Goal: Information Seeking & Learning: Learn about a topic

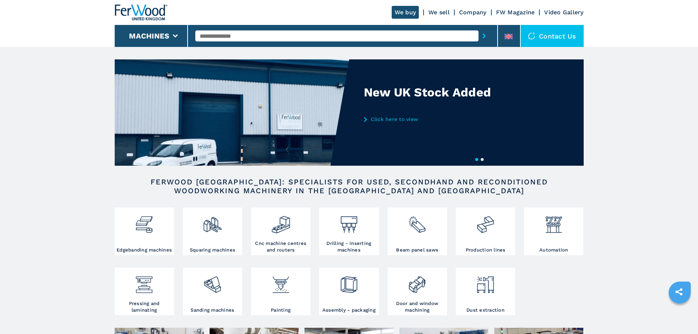
click at [398, 34] on input "text" at bounding box center [336, 35] width 283 height 11
click at [272, 34] on input "text" at bounding box center [336, 35] width 283 height 11
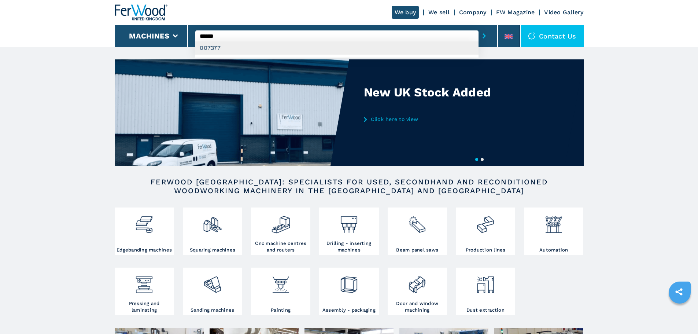
type input "******"
click at [265, 49] on div "007377" at bounding box center [336, 47] width 283 height 13
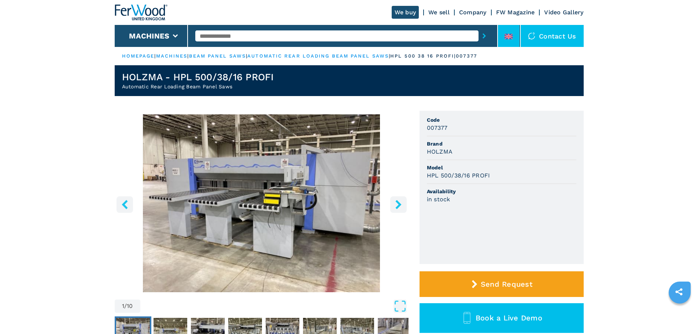
click at [508, 34] on icon at bounding box center [509, 36] width 8 height 5
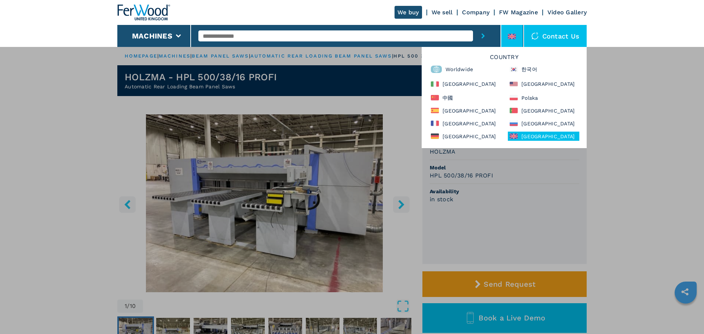
click at [529, 77] on div "Country Worldwide 한국어 Italia North America 中國 Polska España Portugal France Рос…" at bounding box center [503, 97] width 165 height 101
click at [533, 83] on div "North America" at bounding box center [543, 83] width 71 height 11
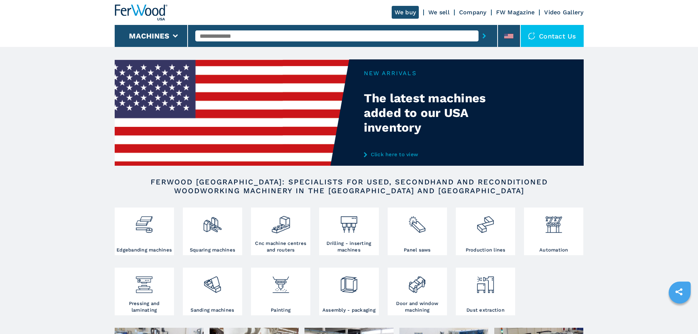
click at [232, 29] on div at bounding box center [342, 35] width 295 height 17
click at [233, 33] on input "text" at bounding box center [336, 35] width 283 height 11
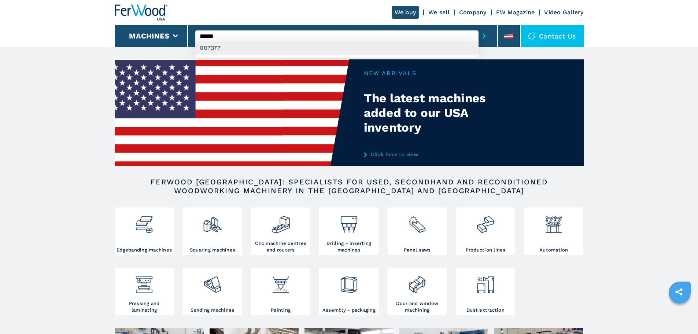
type input "******"
click at [308, 49] on div "007377" at bounding box center [336, 47] width 283 height 13
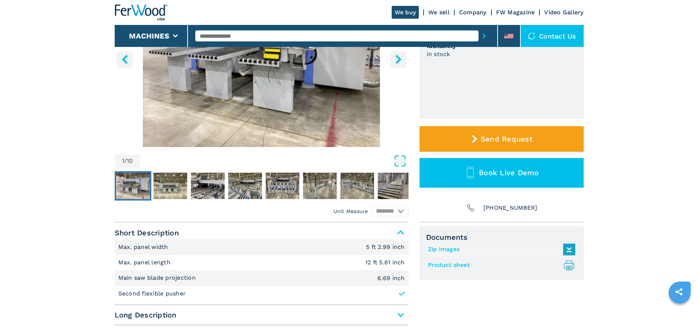
scroll to position [281, 0]
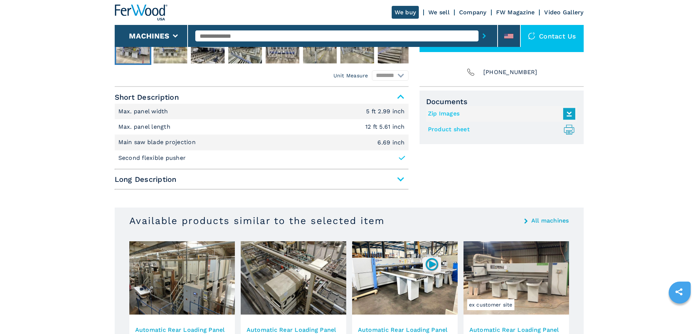
click at [477, 127] on link "Product sheet .prefix__st0{stroke-linecap:round;stroke-linejoin:round}.prefix__…" at bounding box center [500, 130] width 144 height 12
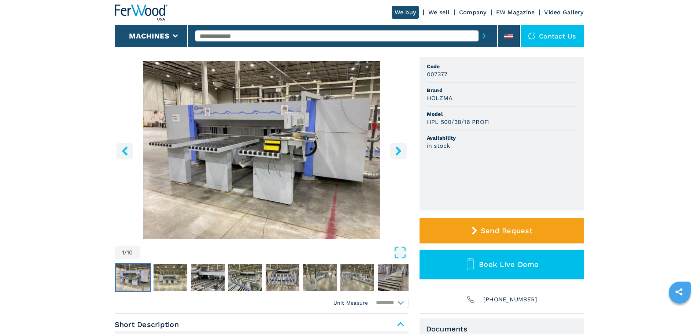
scroll to position [30, 0]
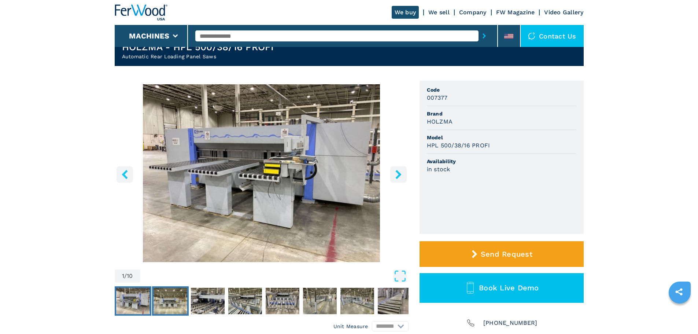
click at [176, 297] on img "Go to Slide 2" at bounding box center [171, 301] width 34 height 26
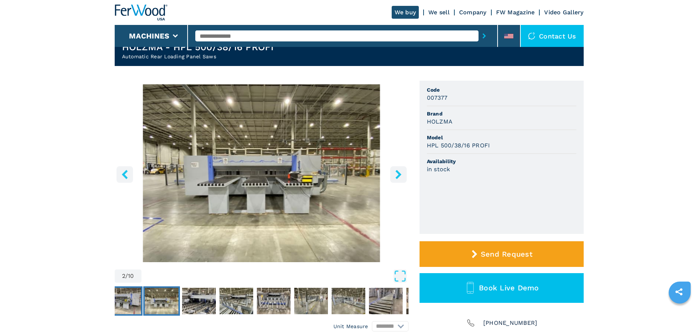
click at [129, 305] on img "Go to Slide 1" at bounding box center [124, 301] width 34 height 26
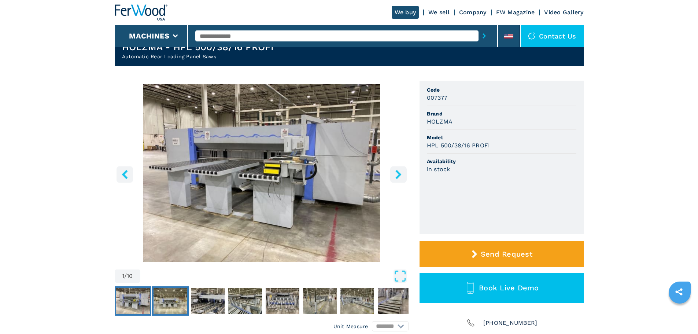
click at [161, 306] on img "Go to Slide 2" at bounding box center [171, 301] width 34 height 26
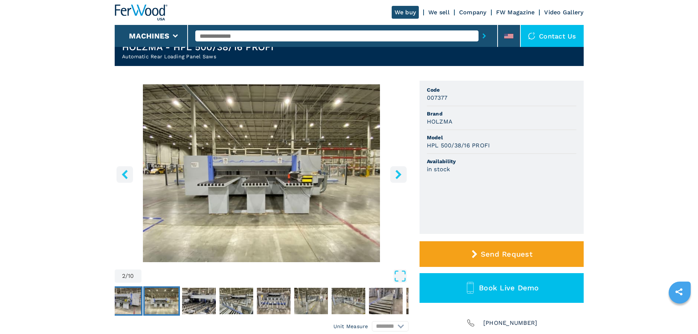
click at [126, 306] on img "Go to Slide 1" at bounding box center [124, 301] width 34 height 26
click at [136, 299] on img "Go to Slide 1" at bounding box center [124, 301] width 34 height 26
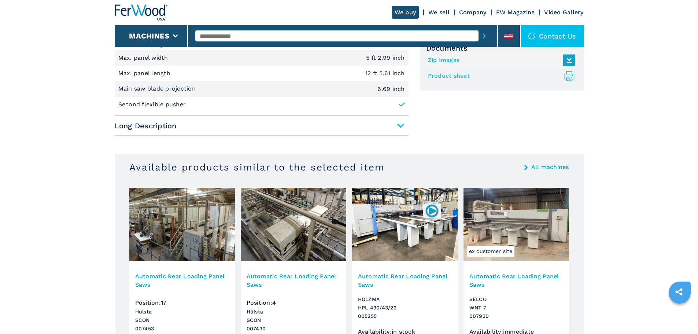
scroll to position [336, 0]
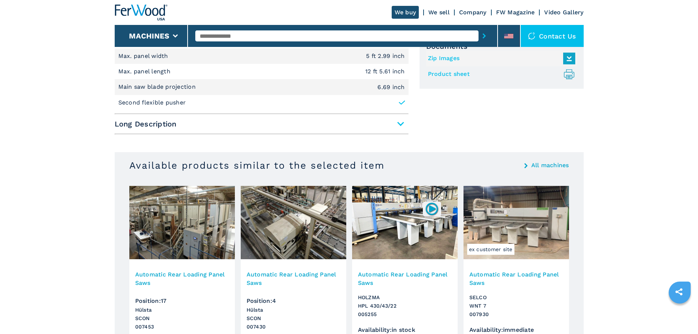
click at [403, 123] on span "Long Description" at bounding box center [262, 123] width 294 height 13
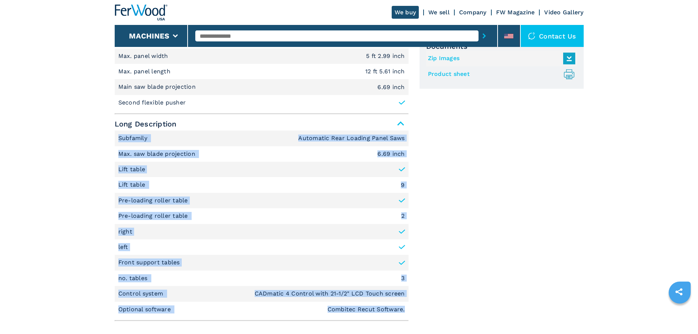
drag, startPoint x: 118, startPoint y: 136, endPoint x: 410, endPoint y: 317, distance: 343.1
click at [410, 317] on div "Unit Measure ****** ******** Short Description Max. panel width 5 ft 2.99 inch …" at bounding box center [349, 178] width 469 height 293
drag, startPoint x: 133, startPoint y: 139, endPoint x: 299, endPoint y: 133, distance: 165.7
click at [299, 133] on li "Subfamily Automatic Rear Loading Panel Saws" at bounding box center [262, 137] width 294 height 15
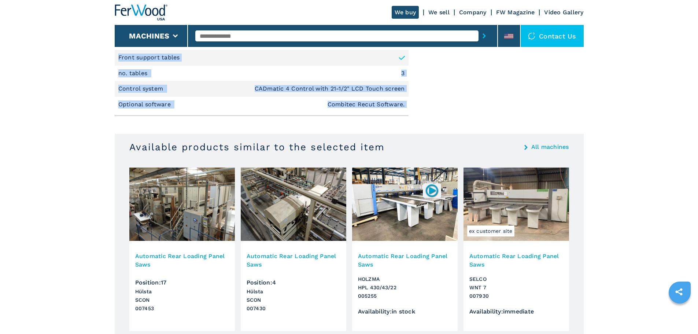
scroll to position [412, 0]
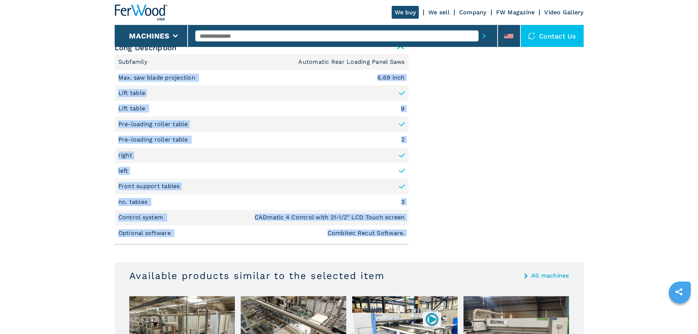
drag, startPoint x: 119, startPoint y: 155, endPoint x: 426, endPoint y: 219, distance: 313.8
click at [426, 219] on div "Unit Measure ****** ******** Short Description Max. panel width 5 ft 2.99 inch …" at bounding box center [349, 101] width 469 height 293
copy div "Max. saw blade projection 6.69 inch Lift table Lift table 9 Pre-loading roller …"
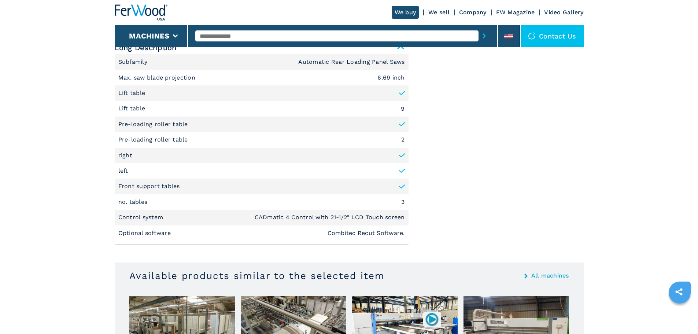
click at [626, 139] on main "HOMEPAGE | machines | panel saws | automatic rear loading panel saws | hpl 500 …" at bounding box center [349, 90] width 698 height 1005
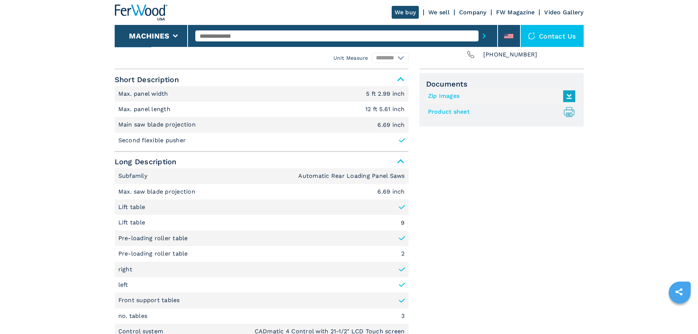
scroll to position [279, 0]
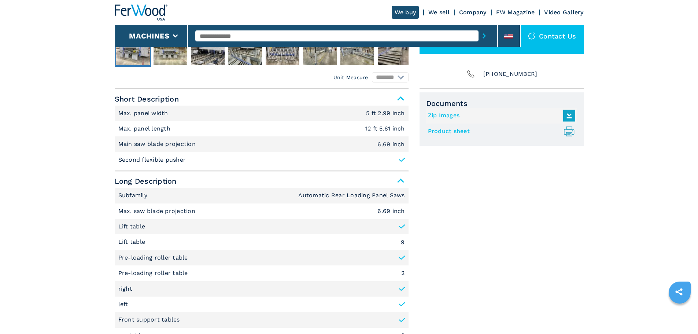
click at [118, 110] on li "Max. panel width 5 ft 2.99 inch" at bounding box center [262, 113] width 294 height 15
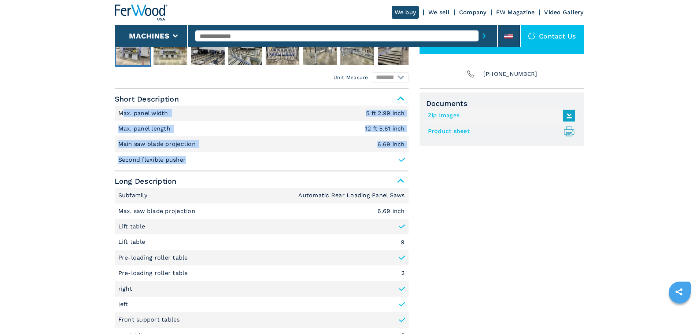
drag, startPoint x: 121, startPoint y: 113, endPoint x: 195, endPoint y: 141, distance: 79.4
click at [218, 159] on ul "Max. panel width 5 ft 2.99 inch Max. panel length 12 ft 5.61 inch Main saw blad…" at bounding box center [262, 137] width 294 height 62
click at [129, 113] on p "Max. panel width" at bounding box center [144, 113] width 52 height 8
drag, startPoint x: 118, startPoint y: 112, endPoint x: 254, endPoint y: 162, distance: 144.4
click at [254, 162] on ul "Max. panel width 5 ft 2.99 inch Max. panel length 12 ft 5.61 inch Main saw blad…" at bounding box center [262, 137] width 294 height 62
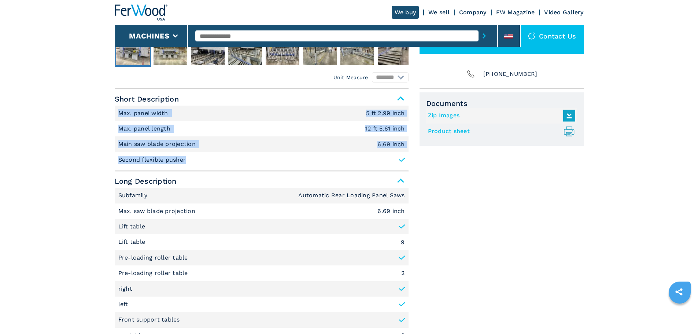
copy ul "Max. panel width 5 ft 2.99 inch Max. panel length 12 ft 5.61 inch Main saw blad…"
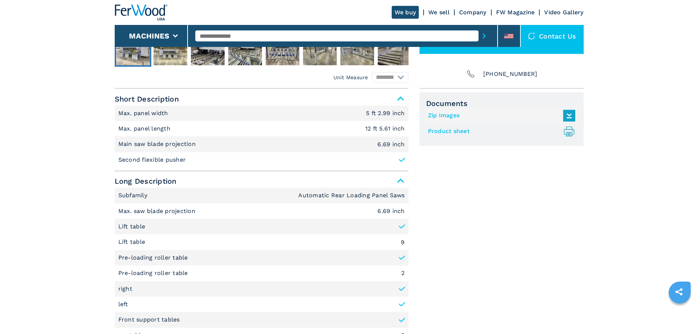
click at [589, 201] on main "HOMEPAGE | machines | panel saws | automatic rear loading panel saws | hpl 500 …" at bounding box center [349, 223] width 698 height 1005
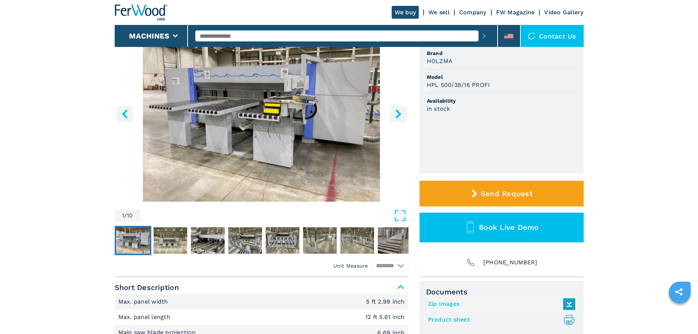
scroll to position [89, 0]
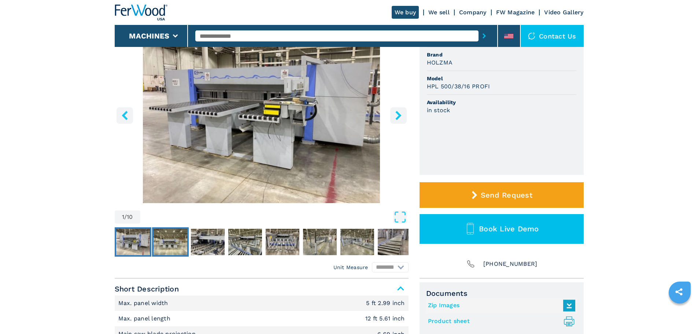
click at [166, 240] on img "Go to Slide 2" at bounding box center [171, 242] width 34 height 26
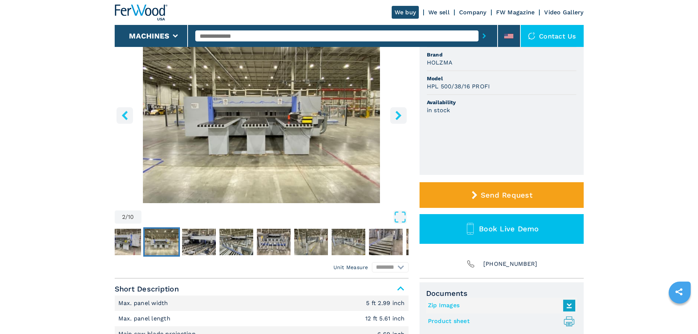
click at [399, 110] on button "right-button" at bounding box center [398, 115] width 16 height 16
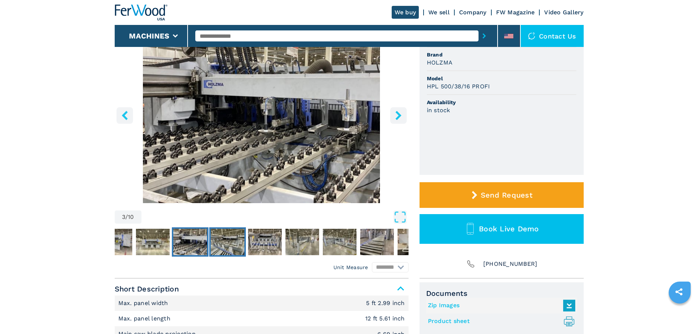
click at [227, 240] on img "Go to Slide 4" at bounding box center [228, 242] width 34 height 26
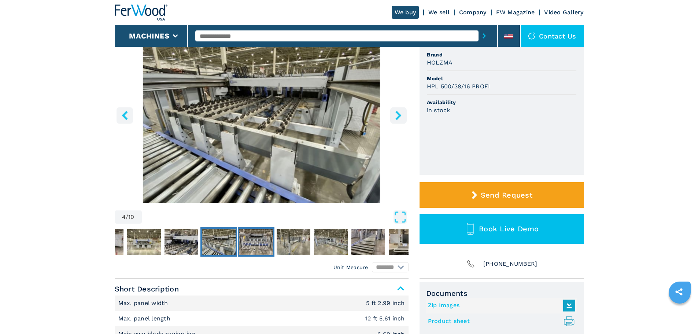
click at [262, 247] on img "Go to Slide 5" at bounding box center [256, 242] width 34 height 26
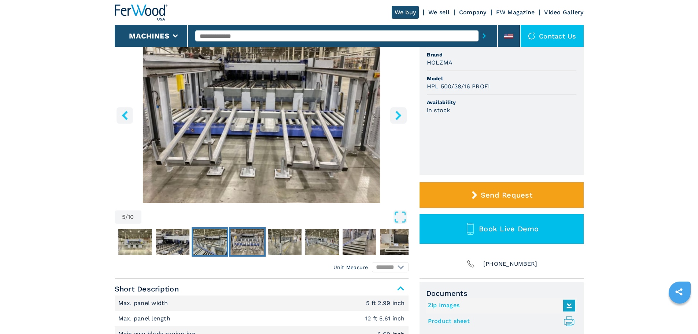
click at [226, 248] on img "Go to Slide 4" at bounding box center [210, 242] width 34 height 26
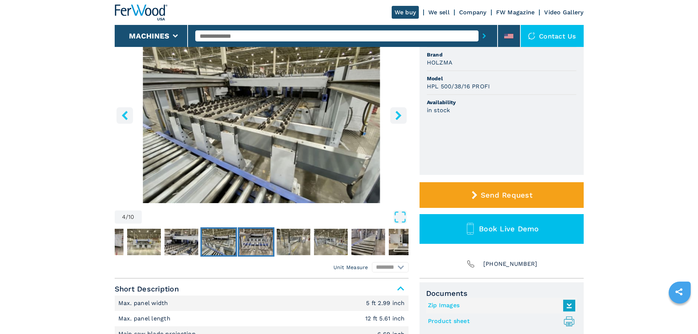
click at [247, 248] on img "Go to Slide 5" at bounding box center [256, 242] width 34 height 26
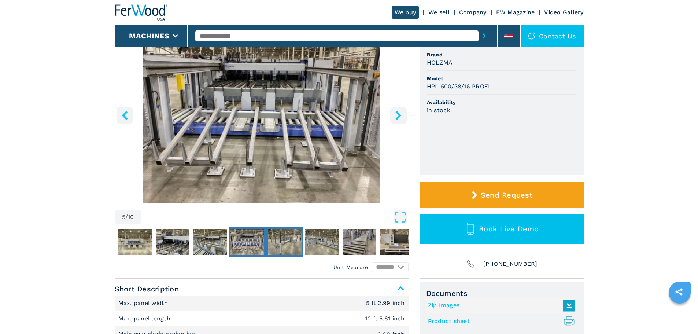
click at [291, 242] on img "Go to Slide 6" at bounding box center [285, 242] width 34 height 26
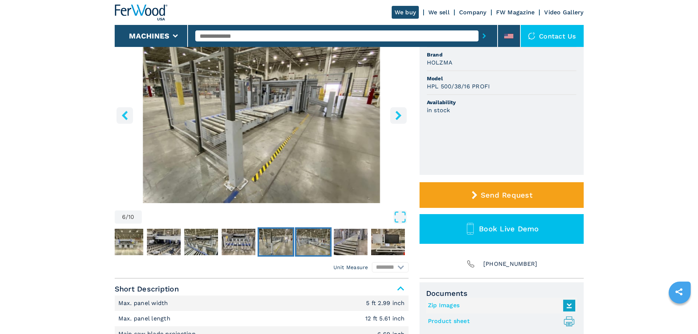
click at [318, 244] on img "Go to Slide 7" at bounding box center [313, 242] width 34 height 26
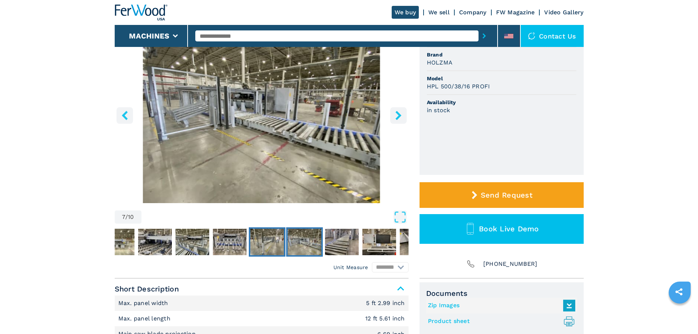
click at [277, 244] on img "Go to Slide 6" at bounding box center [267, 242] width 34 height 26
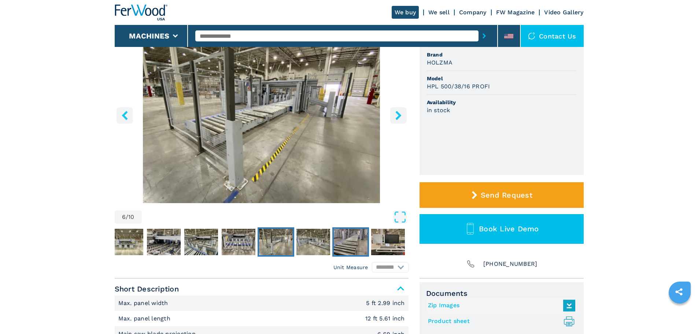
click at [346, 242] on img "Go to Slide 8" at bounding box center [351, 242] width 34 height 26
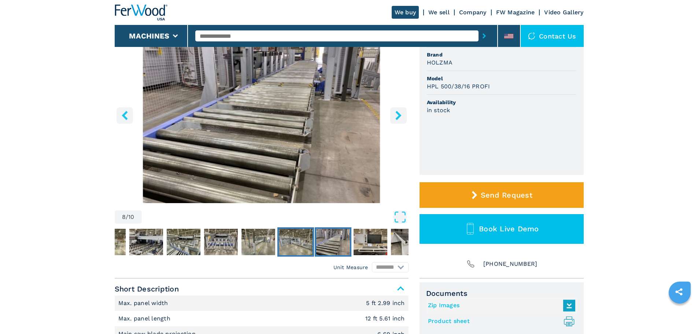
click at [301, 242] on img "Go to Slide 7" at bounding box center [296, 242] width 34 height 26
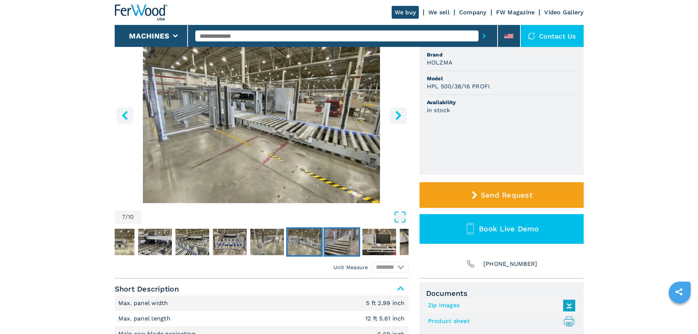
click at [351, 244] on img "Go to Slide 8" at bounding box center [342, 242] width 34 height 26
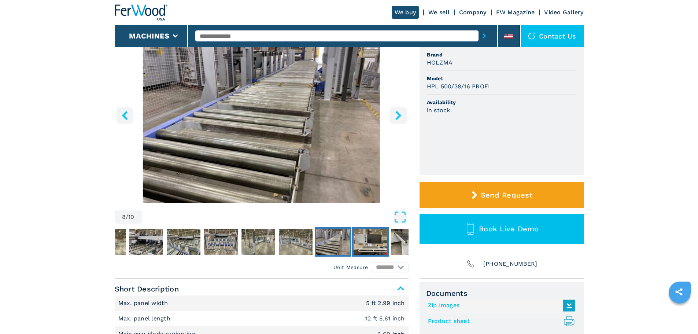
click at [368, 244] on img "Go to Slide 9" at bounding box center [371, 242] width 34 height 26
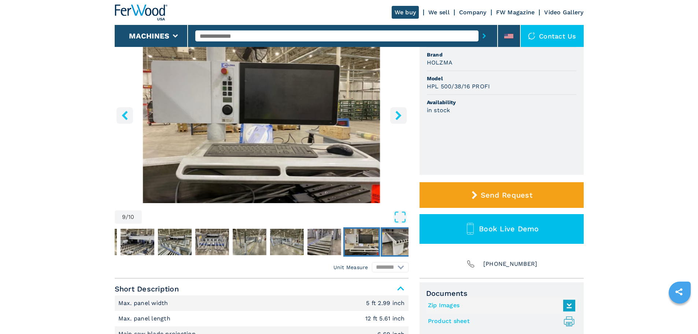
click at [405, 240] on img "Go to Slide 10" at bounding box center [399, 242] width 34 height 26
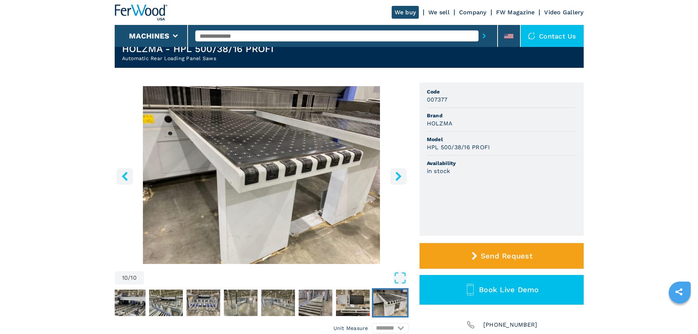
scroll to position [55, 0]
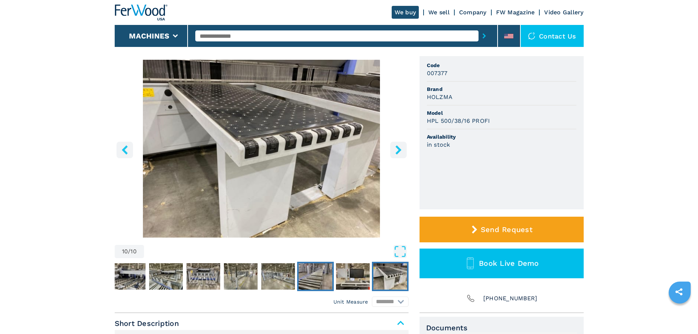
click at [306, 280] on img "Go to Slide 8" at bounding box center [316, 276] width 34 height 26
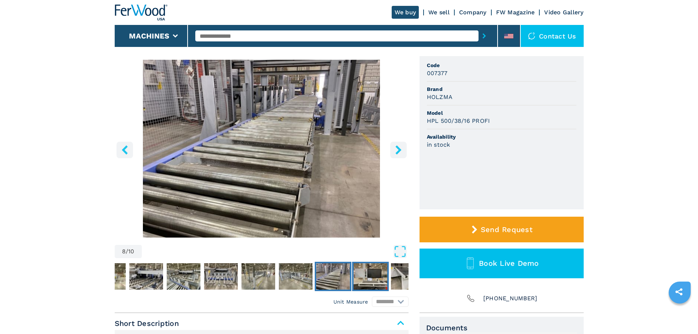
click at [368, 276] on img "Go to Slide 9" at bounding box center [371, 276] width 34 height 26
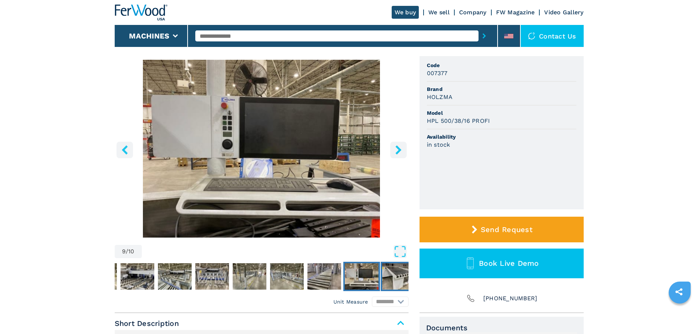
click at [398, 273] on img "Go to Slide 10" at bounding box center [399, 276] width 34 height 26
